Goal: Download file/media

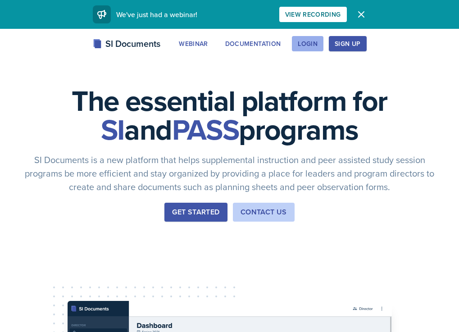
click at [317, 41] on div "Login" at bounding box center [308, 43] width 20 height 7
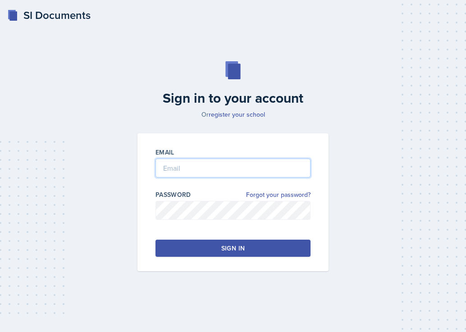
click at [219, 159] on input "email" at bounding box center [232, 168] width 155 height 19
type input "S"
type input "[EMAIL_ADDRESS][DOMAIN_NAME]"
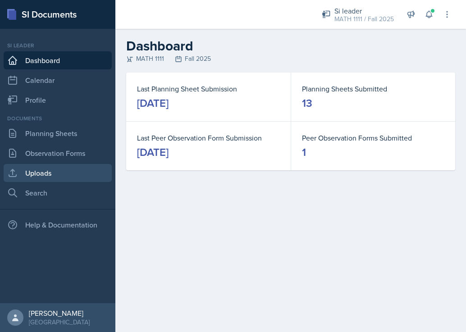
click at [34, 172] on link "Uploads" at bounding box center [58, 173] width 108 height 18
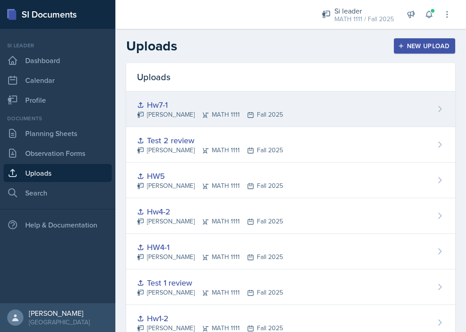
click at [405, 111] on div "Hw7-1 [PERSON_NAME] MATH 1111 Fall 2025" at bounding box center [290, 109] width 329 height 36
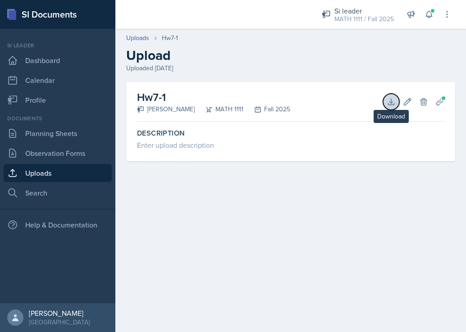
click at [384, 102] on button "Download" at bounding box center [391, 102] width 16 height 16
